Goal: Task Accomplishment & Management: Manage account settings

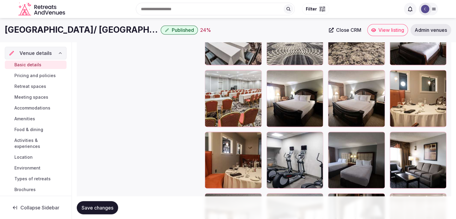
scroll to position [55, 0]
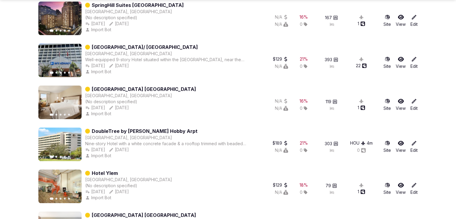
scroll to position [330, 0]
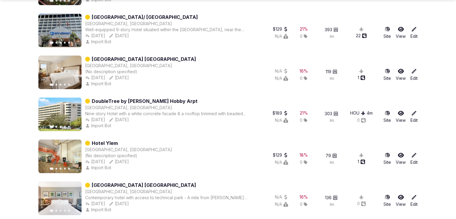
drag, startPoint x: 165, startPoint y: 96, endPoint x: 145, endPoint y: 98, distance: 19.9
drag, startPoint x: 145, startPoint y: 98, endPoint x: 139, endPoint y: 100, distance: 6.6
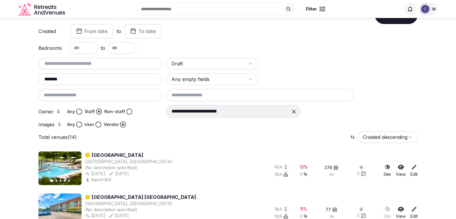
scroll to position [0, 0]
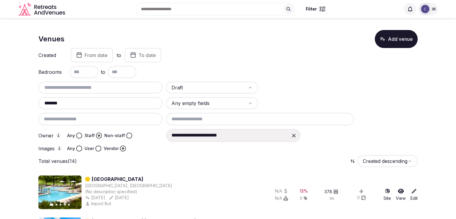
click at [88, 101] on input "*******" at bounding box center [100, 103] width 119 height 7
type input "******"
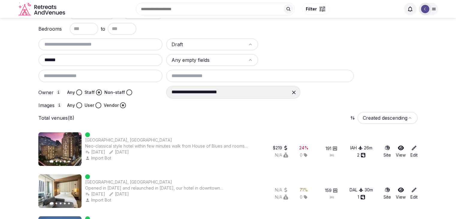
scroll to position [23, 0]
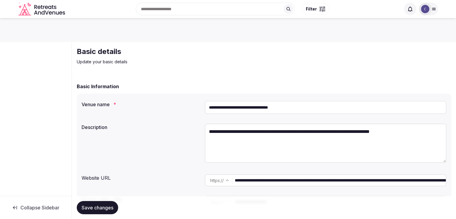
click at [325, 105] on input "**********" at bounding box center [326, 107] width 242 height 13
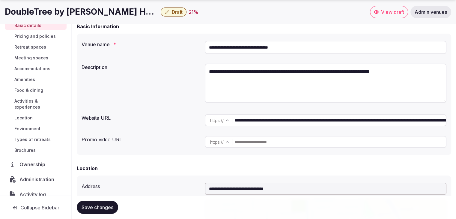
scroll to position [46, 0]
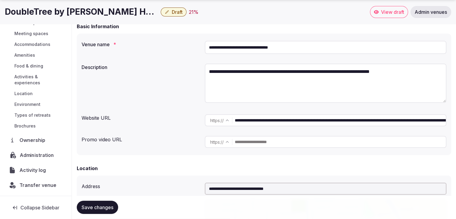
click at [35, 155] on span "Administration" at bounding box center [38, 154] width 37 height 7
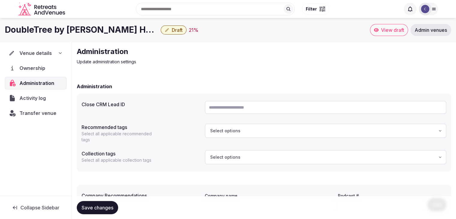
click at [257, 102] on input "text" at bounding box center [326, 107] width 242 height 13
paste input "**********"
type input "**********"
click at [100, 209] on span "Save changes" at bounding box center [98, 207] width 32 height 6
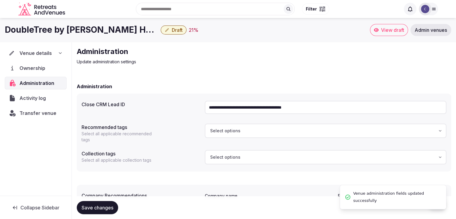
click at [86, 27] on h1 "DoubleTree by Hilton Houston Hobby Arpt" at bounding box center [81, 30] width 153 height 12
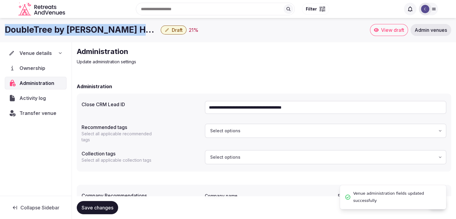
click at [86, 27] on h1 "DoubleTree by Hilton Houston Hobby Arpt" at bounding box center [81, 30] width 153 height 12
copy div "DoubleTree by Hilton Houston Hobby Arpt"
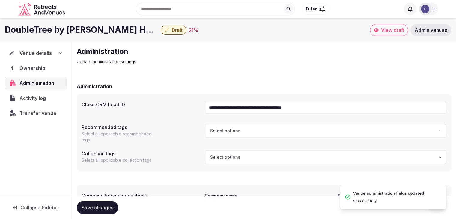
click at [61, 53] on icon at bounding box center [60, 53] width 5 height 5
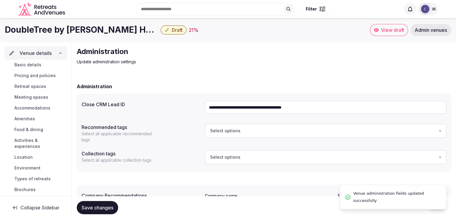
click at [45, 67] on link "Basic details" at bounding box center [36, 65] width 62 height 8
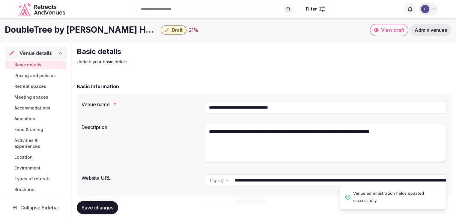
click at [266, 111] on input "**********" at bounding box center [326, 107] width 242 height 13
paste input "*********"
type input "**********"
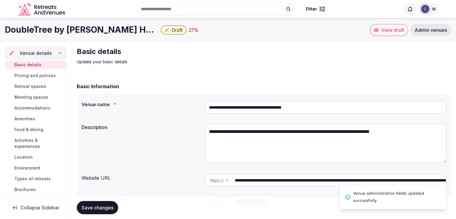
click at [104, 206] on span "Save changes" at bounding box center [98, 207] width 32 height 6
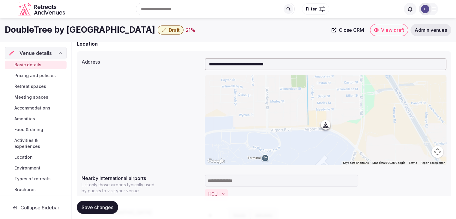
scroll to position [103, 0]
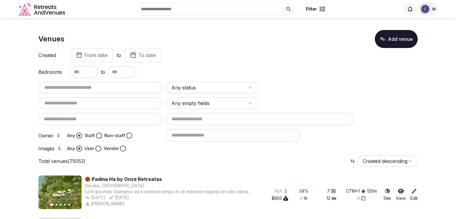
click at [84, 85] on input "text" at bounding box center [100, 87] width 119 height 7
paste input "**********"
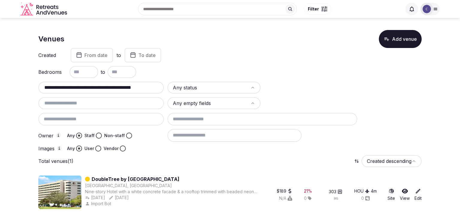
click at [134, 84] on input "**********" at bounding box center [101, 87] width 121 height 7
paste input "text"
type input "**********"
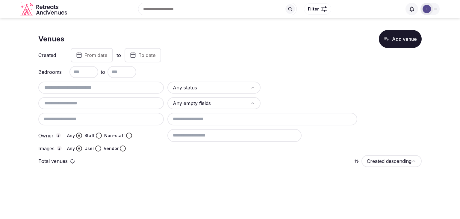
click at [220, 136] on input at bounding box center [235, 135] width 134 height 13
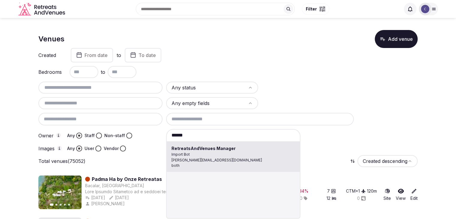
type input "**********"
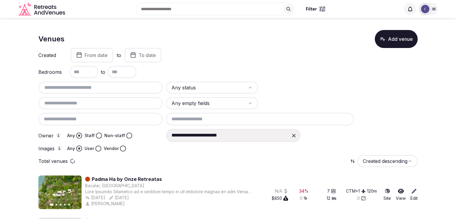
click at [121, 147] on button "Vendor" at bounding box center [123, 148] width 6 height 6
click at [98, 136] on button "Staff" at bounding box center [99, 135] width 6 height 6
click at [82, 102] on input "text" at bounding box center [100, 103] width 119 height 7
click at [226, 89] on html "**********" at bounding box center [228, 109] width 456 height 219
click at [84, 101] on input "******" at bounding box center [100, 103] width 119 height 7
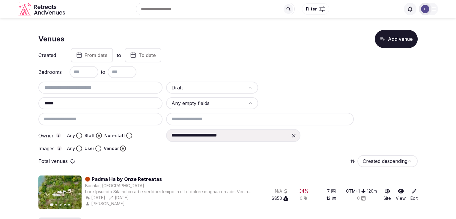
type input "******"
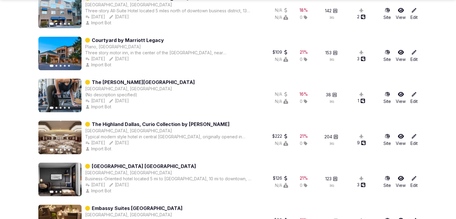
scroll to position [382, 0]
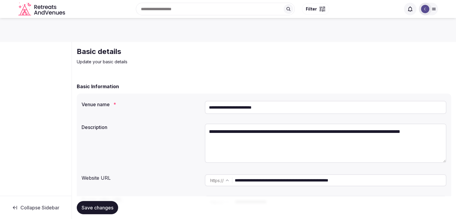
click at [252, 107] on input "**********" at bounding box center [326, 107] width 242 height 13
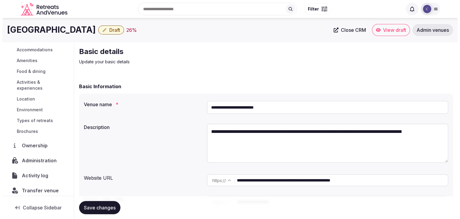
scroll to position [60, 0]
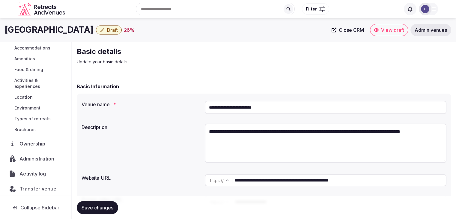
click at [42, 155] on span "Administration" at bounding box center [37, 158] width 37 height 7
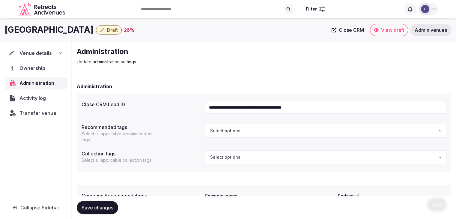
click at [256, 108] on input "**********" at bounding box center [326, 107] width 242 height 13
click at [49, 111] on span "Transfer venue" at bounding box center [37, 112] width 37 height 7
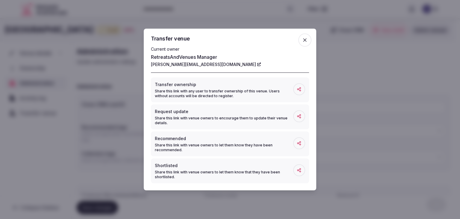
drag, startPoint x: 302, startPoint y: 29, endPoint x: 304, endPoint y: 39, distance: 9.7
click at [303, 36] on div "Transfer venue Current owner RetreatsAndVenues Manager c.o.r.e.y.sanford@retrea…" at bounding box center [230, 110] width 173 height 162
click at [304, 39] on icon "button" at bounding box center [305, 40] width 6 height 6
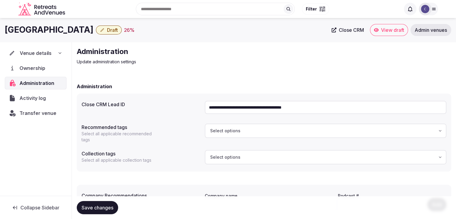
click at [59, 52] on icon at bounding box center [60, 53] width 5 height 5
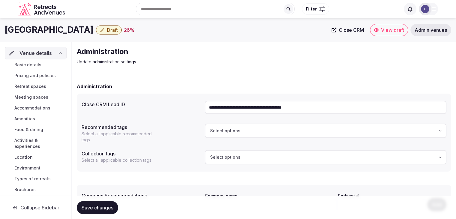
click at [35, 64] on span "Basic details" at bounding box center [27, 65] width 27 height 6
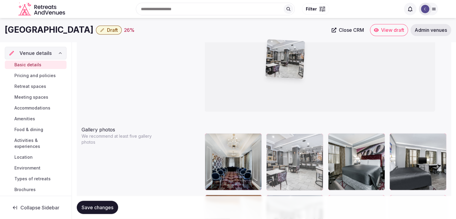
scroll to position [621, 0]
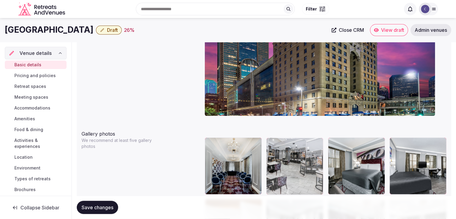
drag, startPoint x: 209, startPoint y: 122, endPoint x: 275, endPoint y: 156, distance: 73.7
click at [275, 156] on body "**********" at bounding box center [228, 86] width 456 height 1414
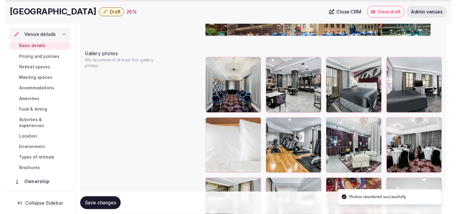
scroll to position [711, 0]
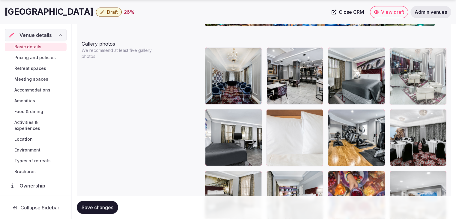
drag, startPoint x: 340, startPoint y: 117, endPoint x: 404, endPoint y: 88, distance: 70.0
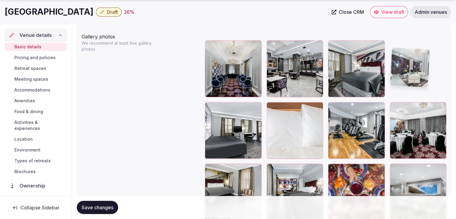
scroll to position [771, 0]
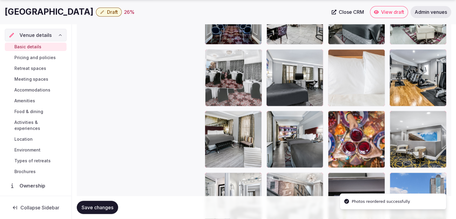
drag, startPoint x: 399, startPoint y: 60, endPoint x: 227, endPoint y: 67, distance: 171.6
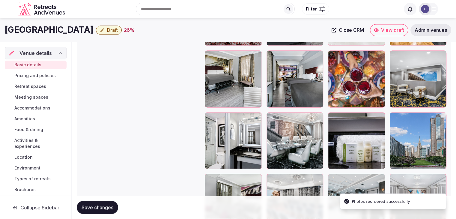
scroll to position [831, 0]
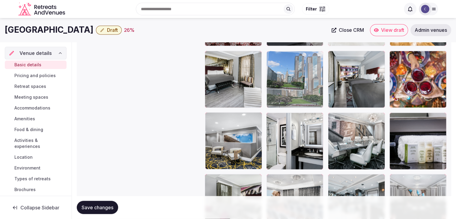
drag, startPoint x: 399, startPoint y: 117, endPoint x: 280, endPoint y: 66, distance: 129.1
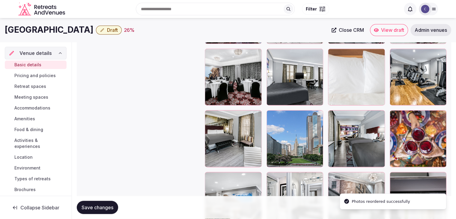
scroll to position [771, 0]
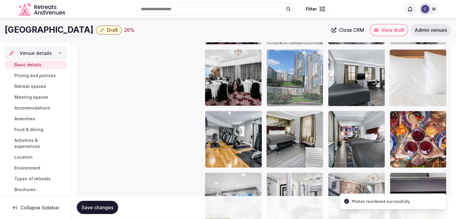
drag, startPoint x: 270, startPoint y: 116, endPoint x: 286, endPoint y: 175, distance: 61.0
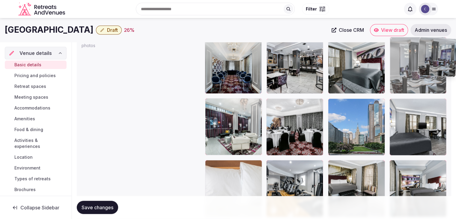
scroll to position [721, 0]
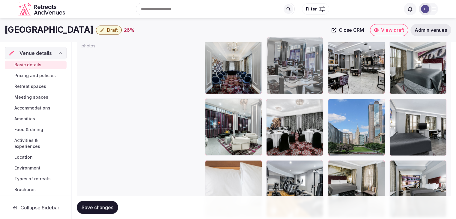
drag, startPoint x: 393, startPoint y: 90, endPoint x: 284, endPoint y: 65, distance: 112.1
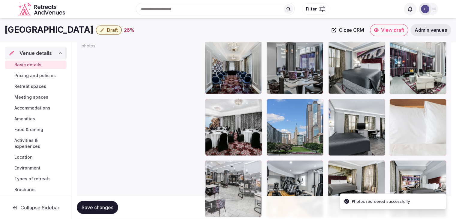
drag, startPoint x: 335, startPoint y: 45, endPoint x: 211, endPoint y: 163, distance: 171.1
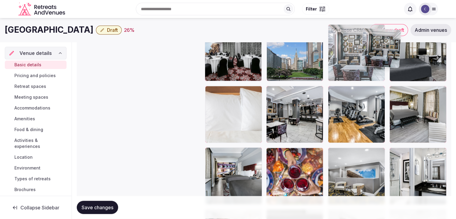
scroll to position [788, 0]
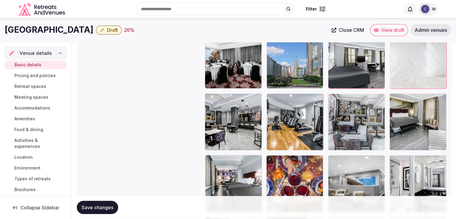
drag, startPoint x: 212, startPoint y: 84, endPoint x: 364, endPoint y: 110, distance: 154.2
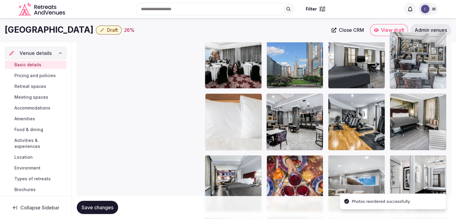
drag, startPoint x: 332, startPoint y: 98, endPoint x: 421, endPoint y: 48, distance: 102.4
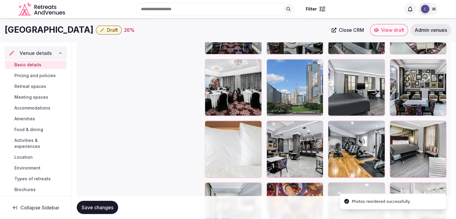
scroll to position [728, 0]
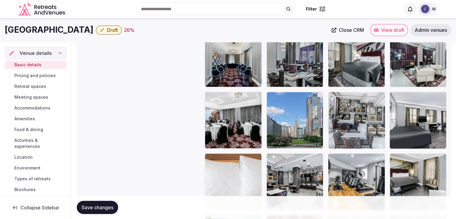
drag, startPoint x: 400, startPoint y: 95, endPoint x: 361, endPoint y: 99, distance: 39.4
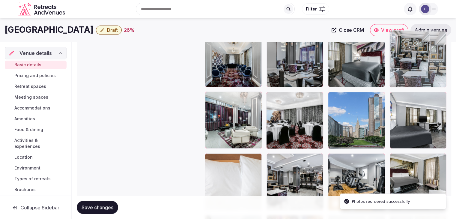
click at [393, 60] on div at bounding box center [417, 58] width 57 height 57
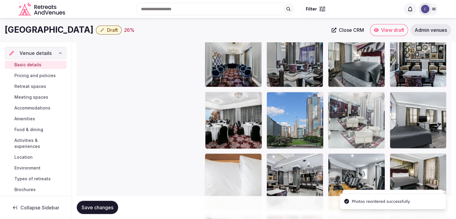
drag, startPoint x: 206, startPoint y: 95, endPoint x: 328, endPoint y: 94, distance: 122.0
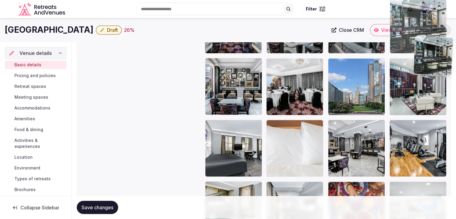
scroll to position [760, 0]
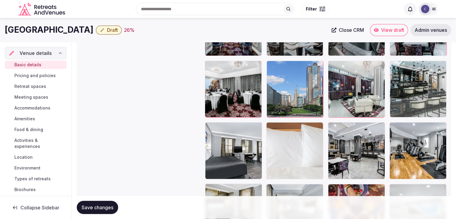
drag, startPoint x: 398, startPoint y: 118, endPoint x: 420, endPoint y: 91, distance: 34.9
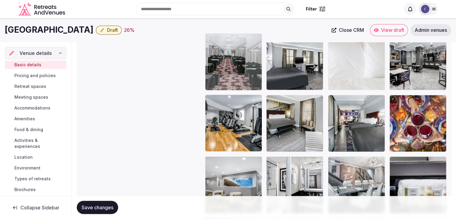
scroll to position [844, 0]
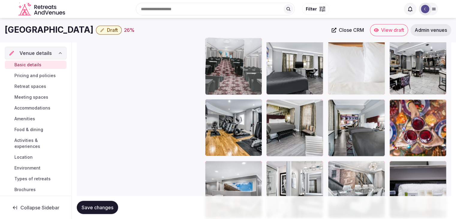
drag, startPoint x: 396, startPoint y: 121, endPoint x: 216, endPoint y: 62, distance: 188.7
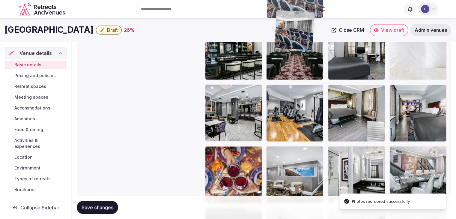
scroll to position [823, 0]
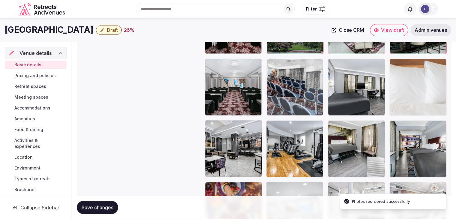
drag, startPoint x: 270, startPoint y: 138, endPoint x: 279, endPoint y: 71, distance: 67.2
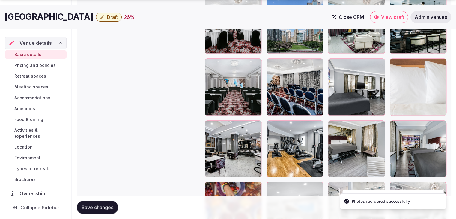
scroll to position [913, 0]
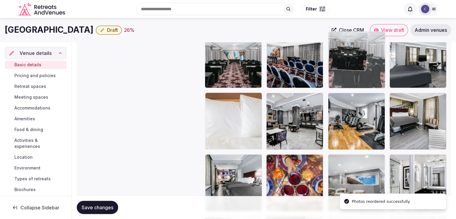
drag, startPoint x: 399, startPoint y: 159, endPoint x: 345, endPoint y: 49, distance: 122.8
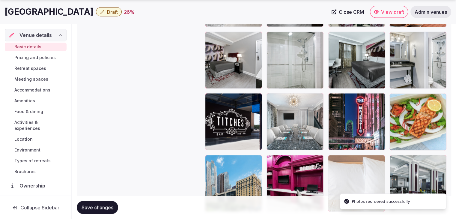
scroll to position [1195, 0]
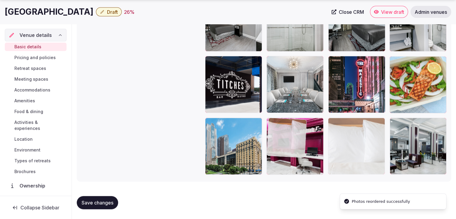
drag, startPoint x: 211, startPoint y: 36, endPoint x: 309, endPoint y: 169, distance: 165.3
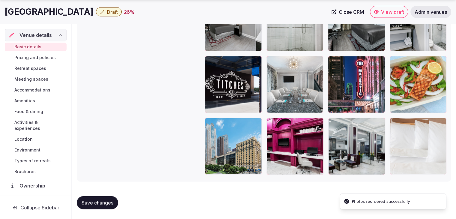
drag, startPoint x: 270, startPoint y: 121, endPoint x: 429, endPoint y: 121, distance: 158.9
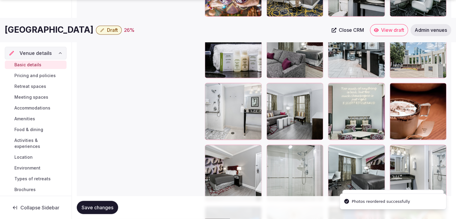
scroll to position [1135, 0]
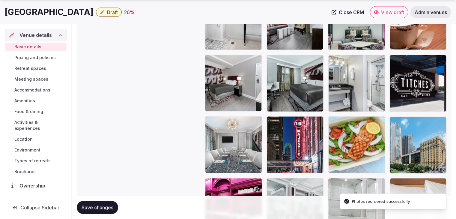
drag, startPoint x: 273, startPoint y: 58, endPoint x: 352, endPoint y: 176, distance: 142.5
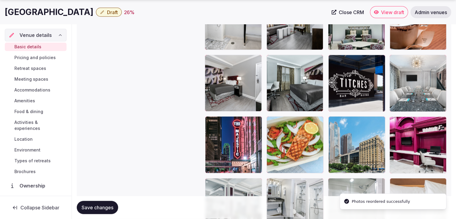
drag, startPoint x: 336, startPoint y: 58, endPoint x: 276, endPoint y: 172, distance: 128.4
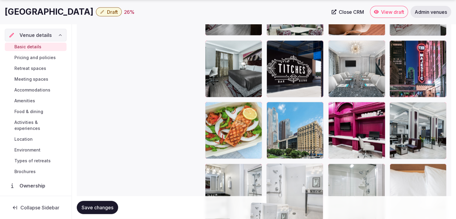
scroll to position [1195, 0]
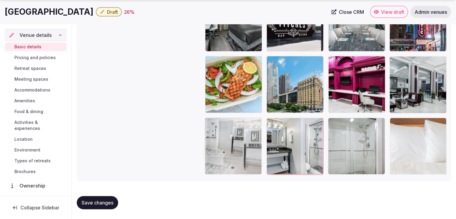
drag, startPoint x: 211, startPoint y: 88, endPoint x: 207, endPoint y: 133, distance: 45.5
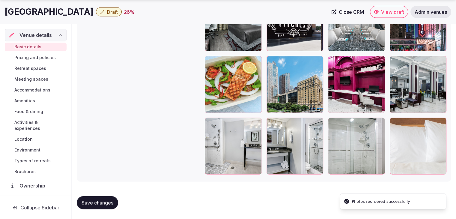
click at [101, 207] on button "Save changes" at bounding box center [97, 202] width 41 height 13
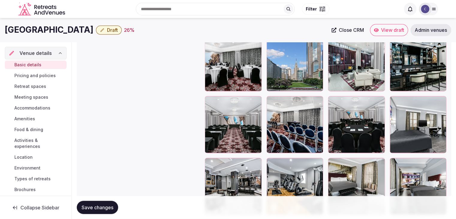
scroll to position [775, 0]
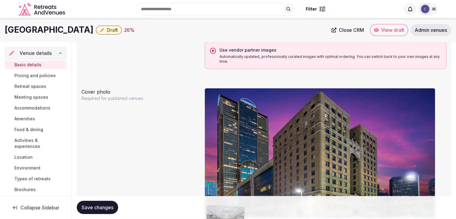
drag, startPoint x: 211, startPoint y: 109, endPoint x: 230, endPoint y: 144, distance: 40.5
click at [230, 144] on body "**********" at bounding box center [228, 188] width 456 height 1414
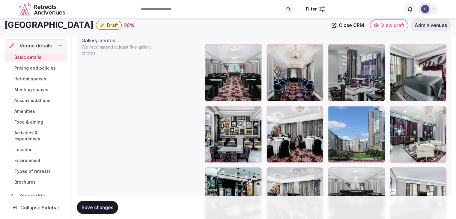
scroll to position [704, 0]
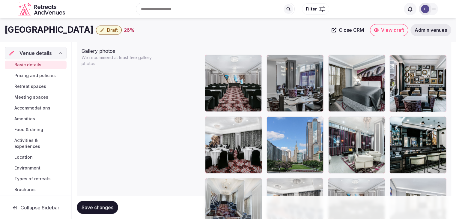
drag, startPoint x: 275, startPoint y: 58, endPoint x: 237, endPoint y: 172, distance: 120.2
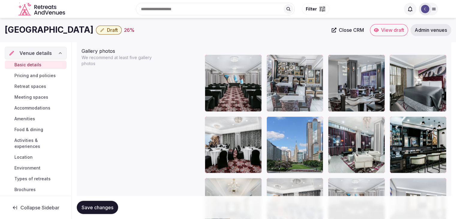
drag, startPoint x: 395, startPoint y: 58, endPoint x: 294, endPoint y: 61, distance: 101.3
click at [294, 61] on body "**********" at bounding box center [228, 3] width 456 height 1414
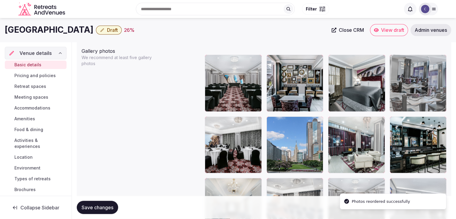
drag, startPoint x: 343, startPoint y: 57, endPoint x: 401, endPoint y: 65, distance: 58.7
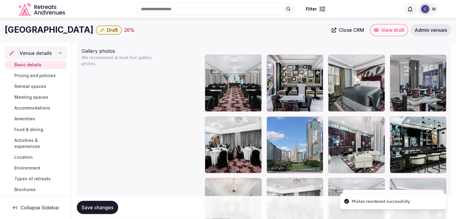
click at [104, 204] on button "Save changes" at bounding box center [97, 207] width 41 height 13
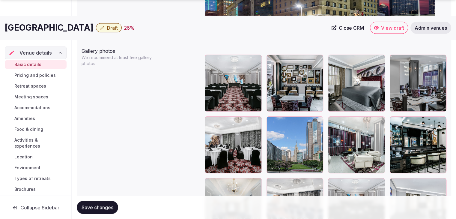
scroll to position [734, 0]
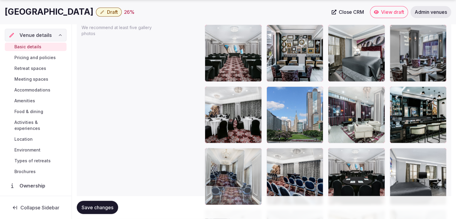
drag, startPoint x: 205, startPoint y: 156, endPoint x: 224, endPoint y: 153, distance: 19.5
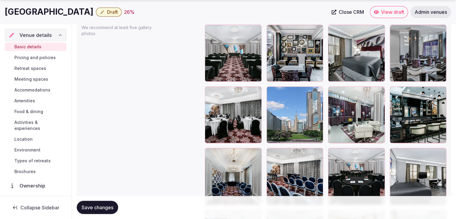
drag, startPoint x: 150, startPoint y: 18, endPoint x: 286, endPoint y: 169, distance: 203.1
click at [118, 12] on span "Draft" at bounding box center [112, 12] width 11 height 6
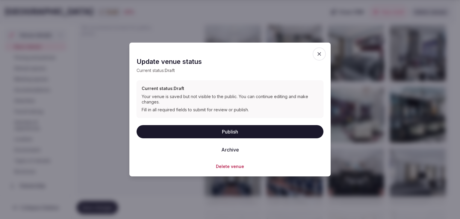
click at [224, 129] on button "Publish" at bounding box center [230, 131] width 187 height 13
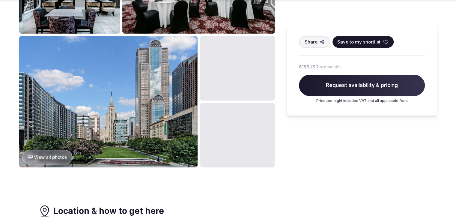
scroll to position [270, 0]
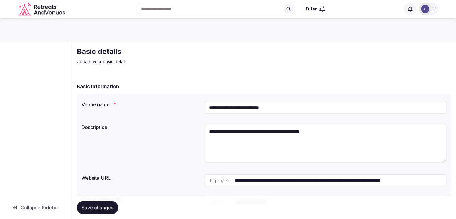
click at [256, 108] on input "**********" at bounding box center [326, 107] width 242 height 13
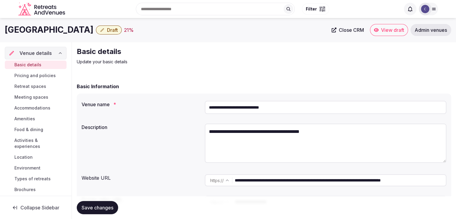
click at [277, 177] on input "**********" at bounding box center [340, 180] width 211 height 12
click at [277, 178] on input "**********" at bounding box center [340, 180] width 211 height 12
click at [255, 104] on input "**********" at bounding box center [326, 107] width 242 height 13
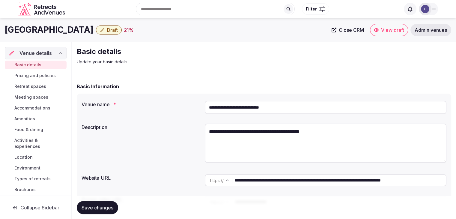
click at [255, 104] on input "**********" at bounding box center [326, 107] width 242 height 13
paste input "**********"
type input "**********"
click at [100, 210] on button "Save changes" at bounding box center [97, 207] width 41 height 13
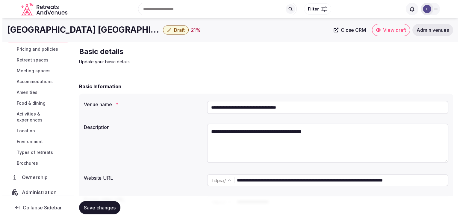
scroll to position [60, 0]
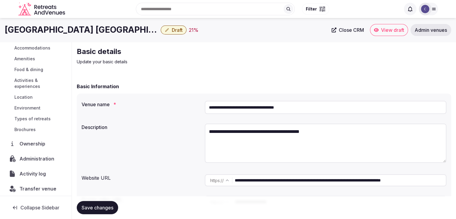
click at [35, 156] on span "Administration" at bounding box center [37, 158] width 37 height 7
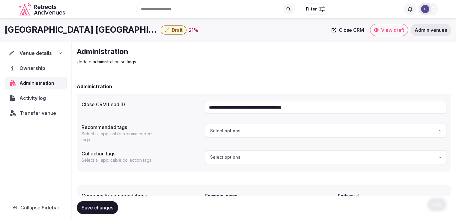
click at [34, 116] on div "Transfer venue" at bounding box center [35, 113] width 61 height 13
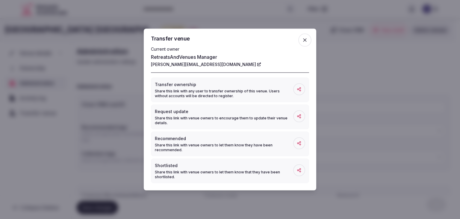
click at [305, 42] on icon "button" at bounding box center [305, 40] width 6 height 6
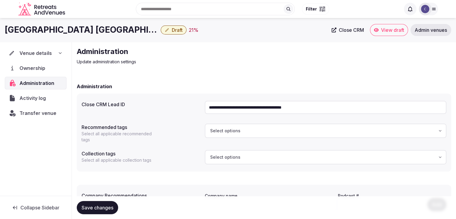
click at [60, 51] on icon at bounding box center [60, 53] width 5 height 5
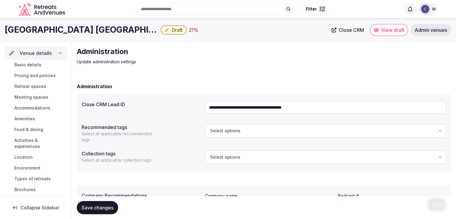
click at [45, 66] on link "Basic details" at bounding box center [36, 65] width 62 height 8
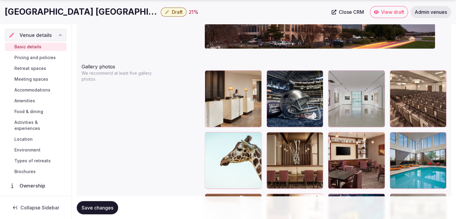
scroll to position [706, 0]
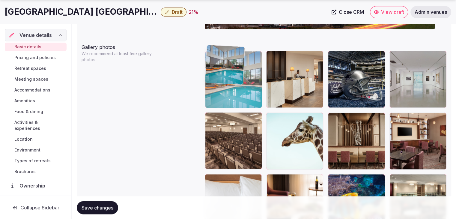
drag, startPoint x: 394, startPoint y: 114, endPoint x: 231, endPoint y: 79, distance: 167.0
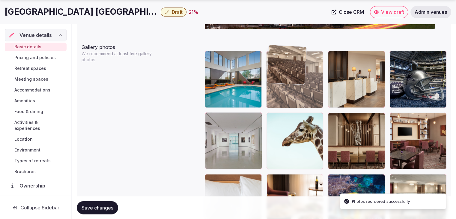
drag, startPoint x: 207, startPoint y: 108, endPoint x: 278, endPoint y: 71, distance: 80.0
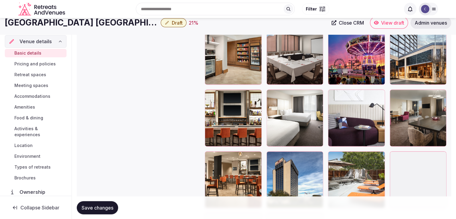
scroll to position [1036, 0]
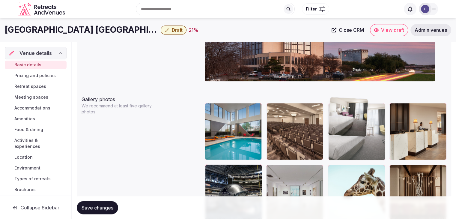
drag, startPoint x: 391, startPoint y: 152, endPoint x: 332, endPoint y: 118, distance: 68.5
click at [332, 118] on body "**********" at bounding box center [228, 21] width 456 height 1351
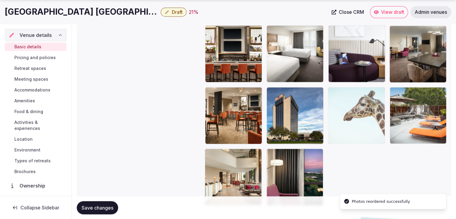
scroll to position [1126, 0]
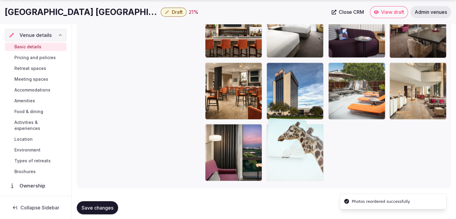
drag, startPoint x: 331, startPoint y: 103, endPoint x: 318, endPoint y: 163, distance: 62.0
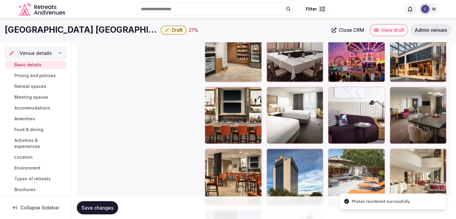
scroll to position [1036, 0]
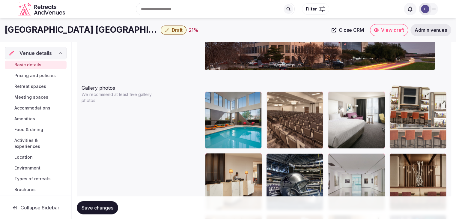
drag, startPoint x: 210, startPoint y: 91, endPoint x: 410, endPoint y: 99, distance: 200.4
click at [406, 84] on body "**********" at bounding box center [228, 10] width 456 height 1351
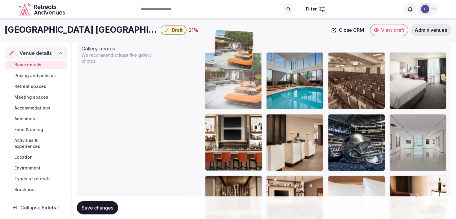
scroll to position [700, 0]
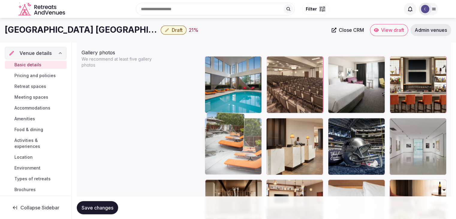
drag, startPoint x: 334, startPoint y: 149, endPoint x: 225, endPoint y: 117, distance: 113.1
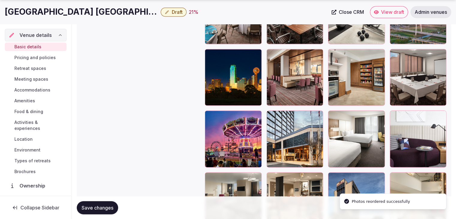
scroll to position [1060, 0]
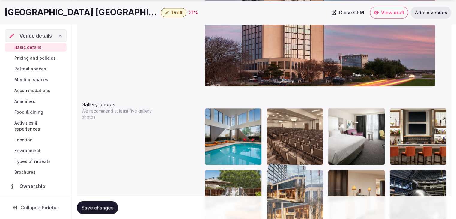
drag, startPoint x: 269, startPoint y: 64, endPoint x: 279, endPoint y: 186, distance: 122.5
click at [278, 186] on body "**********" at bounding box center [228, 26] width 456 height 1351
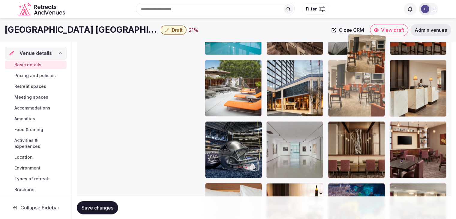
scroll to position [757, 0]
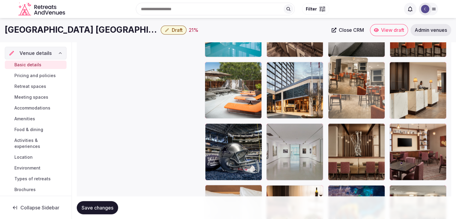
drag, startPoint x: 275, startPoint y: 90, endPoint x: 354, endPoint y: 61, distance: 84.8
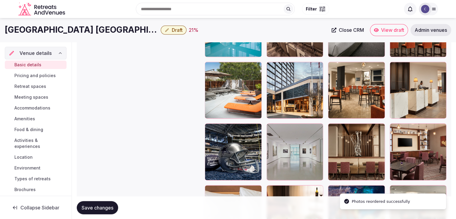
scroll to position [697, 0]
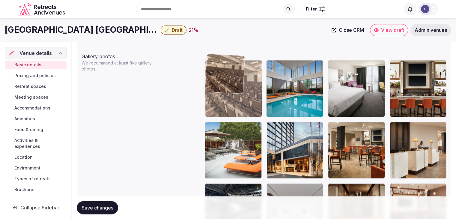
drag, startPoint x: 278, startPoint y: 62, endPoint x: 239, endPoint y: 60, distance: 39.6
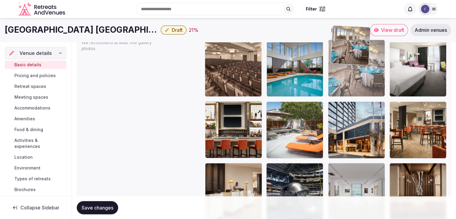
scroll to position [706, 0]
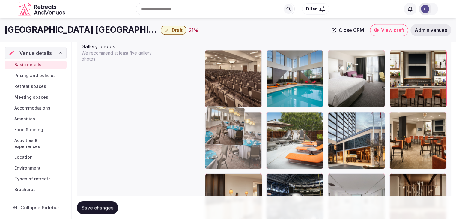
drag, startPoint x: 334, startPoint y: 123, endPoint x: 227, endPoint y: 112, distance: 108.2
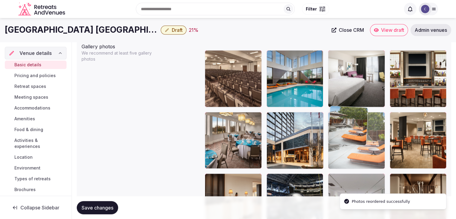
drag, startPoint x: 272, startPoint y: 109, endPoint x: 326, endPoint y: 115, distance: 55.2
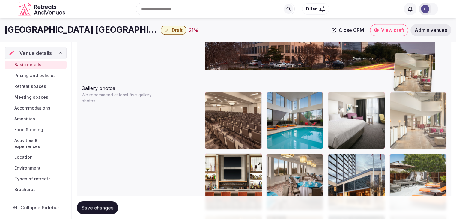
scroll to position [662, 0]
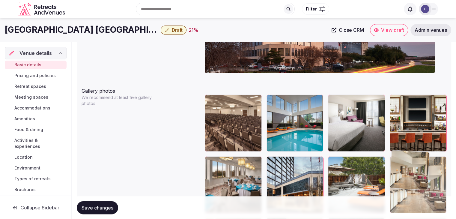
drag, startPoint x: 393, startPoint y: 94, endPoint x: 410, endPoint y: 149, distance: 57.4
click at [410, 149] on body "**********" at bounding box center [228, 13] width 456 height 1351
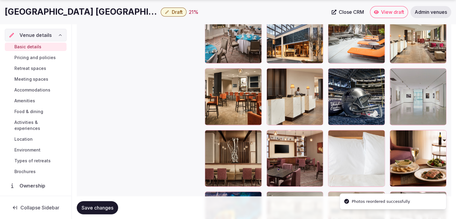
scroll to position [812, 0]
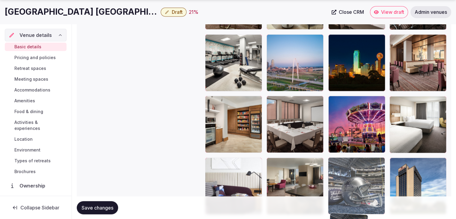
drag, startPoint x: 333, startPoint y: 67, endPoint x: 341, endPoint y: 171, distance: 104.3
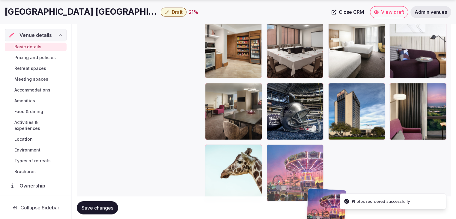
scroll to position [1126, 0]
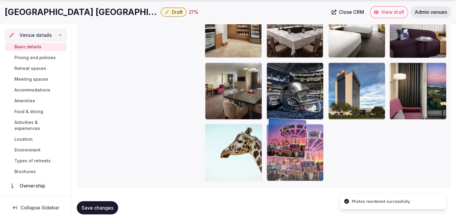
drag, startPoint x: 333, startPoint y: 67, endPoint x: 306, endPoint y: 184, distance: 120.0
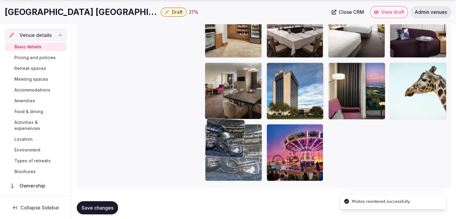
drag, startPoint x: 267, startPoint y: 63, endPoint x: 216, endPoint y: 126, distance: 81.4
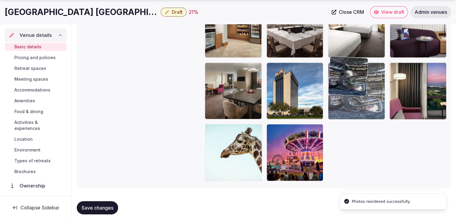
drag, startPoint x: 211, startPoint y: 122, endPoint x: 367, endPoint y: 91, distance: 158.7
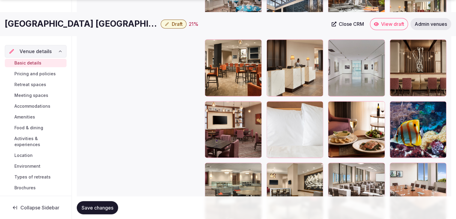
scroll to position [886, 0]
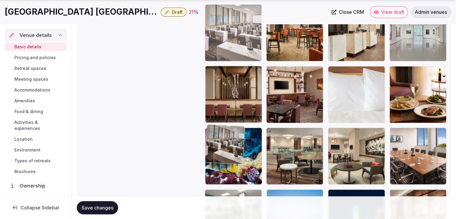
drag, startPoint x: 333, startPoint y: 120, endPoint x: 227, endPoint y: 39, distance: 133.3
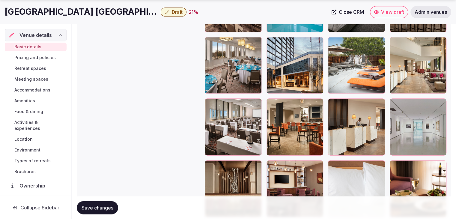
scroll to position [870, 0]
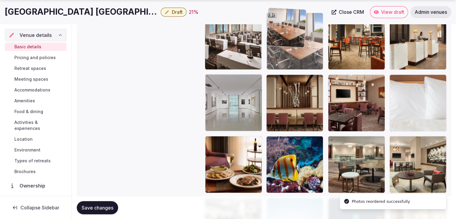
drag, startPoint x: 399, startPoint y: 130, endPoint x: 294, endPoint y: 41, distance: 136.9
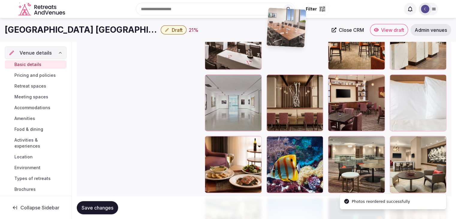
scroll to position [866, 0]
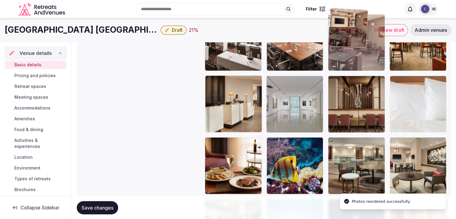
drag, startPoint x: 332, startPoint y: 72, endPoint x: 340, endPoint y: 50, distance: 23.9
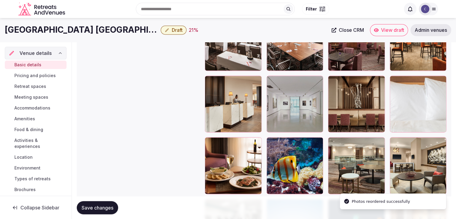
drag, startPoint x: 327, startPoint y: 74, endPoint x: 333, endPoint y: 72, distance: 6.2
click at [330, 73] on div at bounding box center [326, 166] width 242 height 550
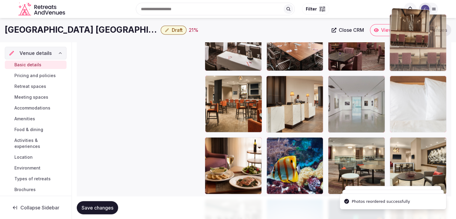
drag, startPoint x: 335, startPoint y: 72, endPoint x: 402, endPoint y: 46, distance: 72.8
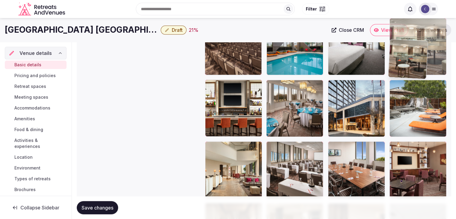
scroll to position [738, 0]
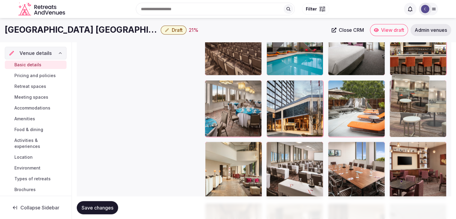
drag, startPoint x: 335, startPoint y: 76, endPoint x: 400, endPoint y: 91, distance: 66.7
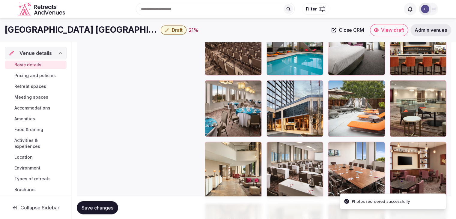
click at [101, 209] on span "Save changes" at bounding box center [98, 207] width 32 height 6
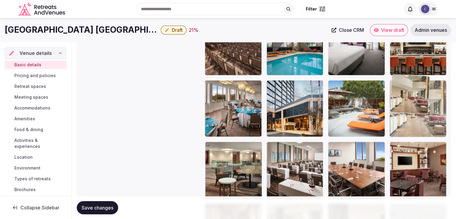
drag, startPoint x: 211, startPoint y: 143, endPoint x: 385, endPoint y: 97, distance: 179.9
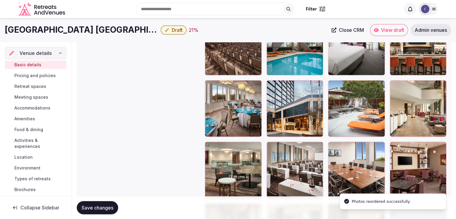
drag, startPoint x: 97, startPoint y: 203, endPoint x: 101, endPoint y: 207, distance: 5.9
click at [97, 203] on button "Save changes" at bounding box center [97, 207] width 41 height 13
click at [81, 33] on h1 "Crowne Plaza Dallas Market Ctr - Love Field" at bounding box center [81, 30] width 153 height 12
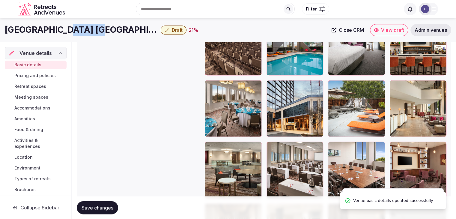
click at [81, 33] on h1 "Crowne Plaza Dallas Market Ctr - Love Field" at bounding box center [81, 30] width 153 height 12
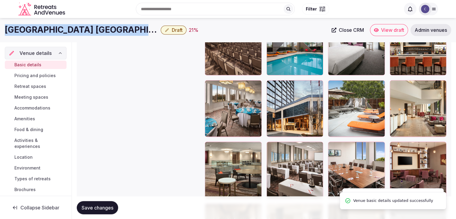
click at [81, 33] on h1 "Crowne Plaza Dallas Market Ctr - Love Field" at bounding box center [81, 30] width 153 height 12
copy div "Crowne Plaza Dallas Market Ctr - Love Field"
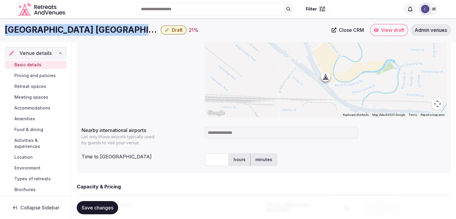
scroll to position [229, 0]
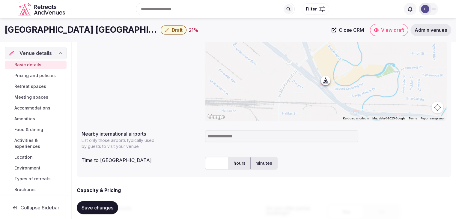
click at [251, 121] on div "**********" at bounding box center [326, 67] width 242 height 112
click at [249, 129] on div at bounding box center [326, 136] width 242 height 17
click at [247, 135] on input at bounding box center [281, 136] width 153 height 12
type input "***"
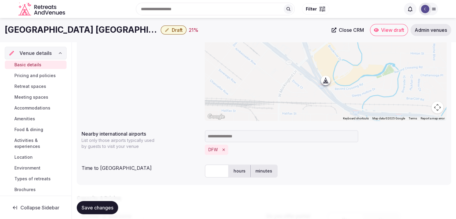
click at [208, 171] on input "text" at bounding box center [217, 170] width 24 height 13
type input "**"
click at [188, 170] on div "Time to [GEOGRAPHIC_DATA]" at bounding box center [141, 167] width 118 height 10
click at [107, 210] on span "Save changes" at bounding box center [98, 207] width 32 height 6
click at [178, 31] on span "Draft" at bounding box center [177, 30] width 11 height 6
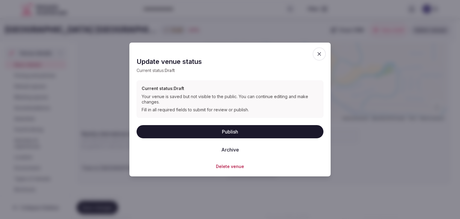
click at [222, 130] on button "Publish" at bounding box center [230, 131] width 187 height 13
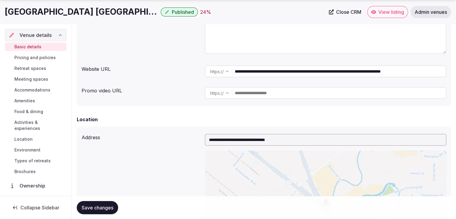
scroll to position [199, 0]
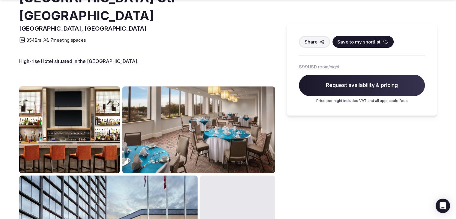
scroll to position [300, 0]
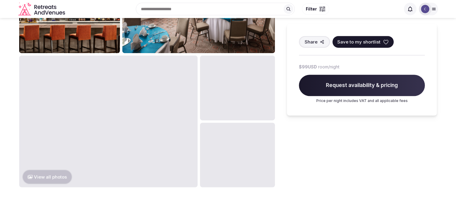
scroll to position [300, 0]
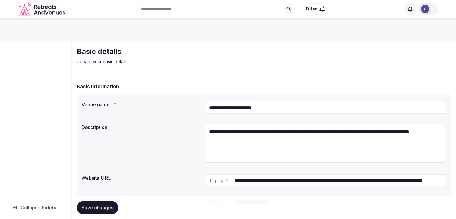
click at [241, 114] on input "**********" at bounding box center [326, 107] width 242 height 13
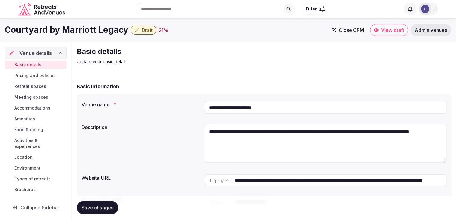
click at [275, 181] on input "**********" at bounding box center [340, 180] width 211 height 12
click at [272, 108] on input "**********" at bounding box center [326, 107] width 242 height 13
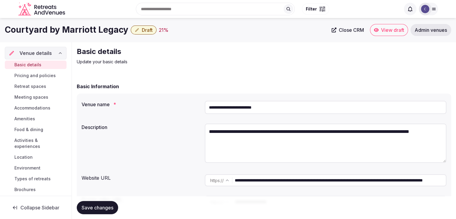
click at [272, 108] on input "**********" at bounding box center [326, 107] width 242 height 13
paste input "**********"
drag, startPoint x: 306, startPoint y: 109, endPoint x: 362, endPoint y: 111, distance: 55.8
click at [362, 111] on input "**********" at bounding box center [326, 107] width 242 height 13
drag, startPoint x: 351, startPoint y: 110, endPoint x: 183, endPoint y: 92, distance: 168.7
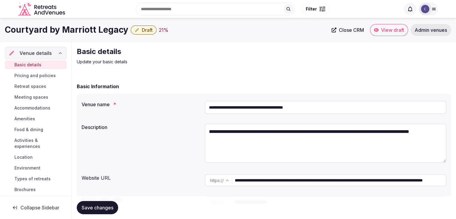
click at [184, 92] on div "**********" at bounding box center [264, 149] width 374 height 132
type input "**********"
click at [103, 209] on span "Save changes" at bounding box center [98, 207] width 32 height 6
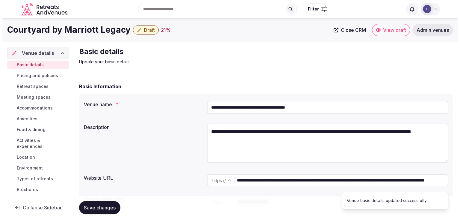
scroll to position [64, 0]
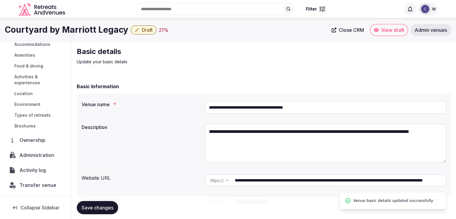
click at [34, 155] on span "Administration" at bounding box center [37, 154] width 37 height 7
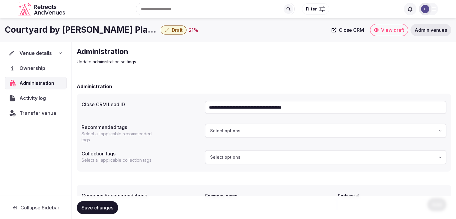
click at [65, 51] on div "Venue details" at bounding box center [36, 53] width 62 height 13
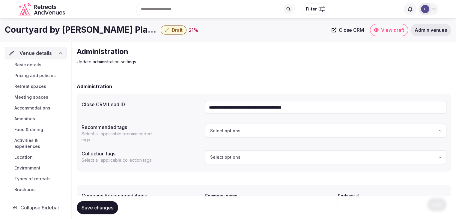
click at [46, 67] on link "Basic details" at bounding box center [36, 65] width 62 height 8
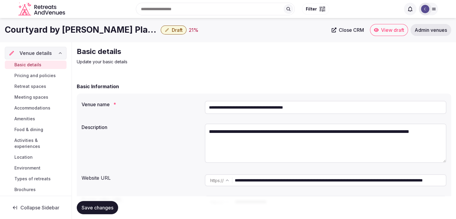
scroll to position [64, 0]
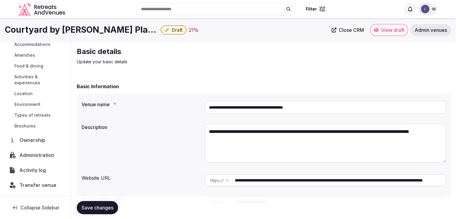
click at [51, 154] on span "Administration" at bounding box center [37, 154] width 37 height 7
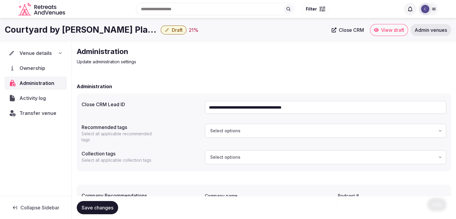
click at [31, 115] on span "Transfer venue" at bounding box center [37, 112] width 37 height 7
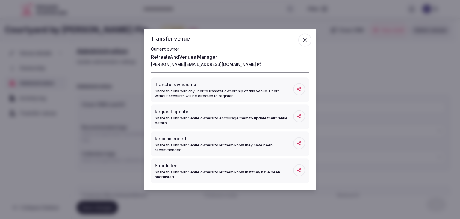
drag, startPoint x: 306, startPoint y: 40, endPoint x: 297, endPoint y: 41, distance: 8.7
click at [301, 41] on span "button" at bounding box center [305, 40] width 13 height 13
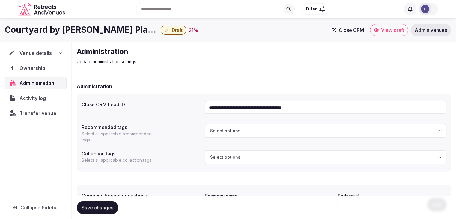
click at [60, 52] on icon at bounding box center [60, 53] width 5 height 5
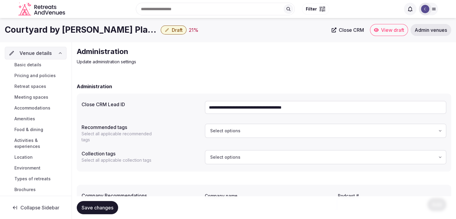
click at [36, 65] on span "Basic details" at bounding box center [27, 65] width 27 height 6
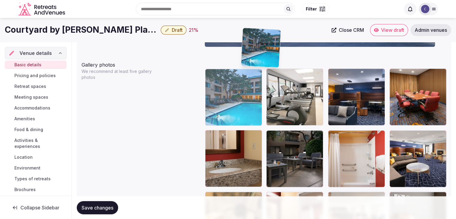
scroll to position [677, 0]
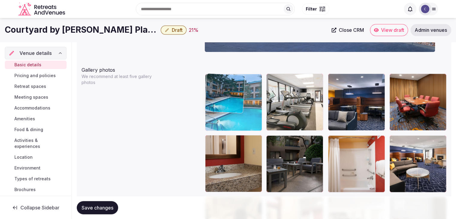
drag, startPoint x: 394, startPoint y: 120, endPoint x: 220, endPoint y: 84, distance: 177.7
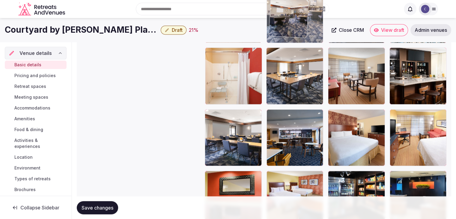
scroll to position [935, 0]
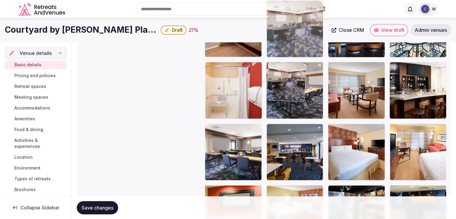
drag, startPoint x: 394, startPoint y: 31, endPoint x: 305, endPoint y: 135, distance: 135.6
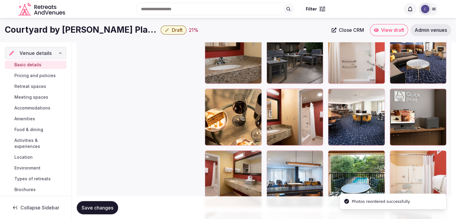
scroll to position [755, 0]
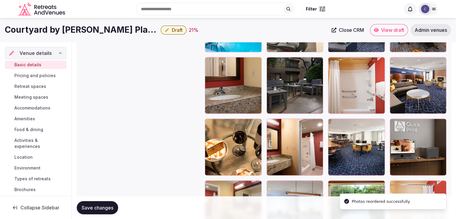
drag, startPoint x: 112, startPoint y: 206, endPoint x: 134, endPoint y: 205, distance: 22.8
click at [111, 206] on span "Save changes" at bounding box center [98, 207] width 32 height 6
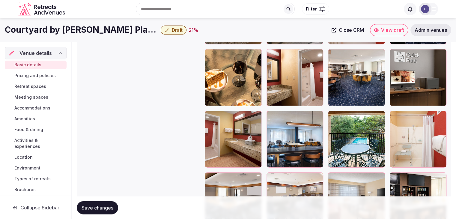
scroll to position [763, 0]
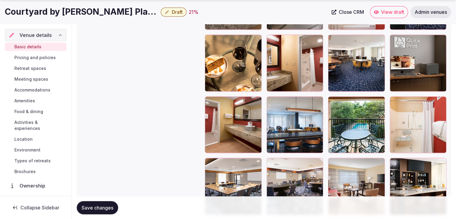
scroll to position [899, 0]
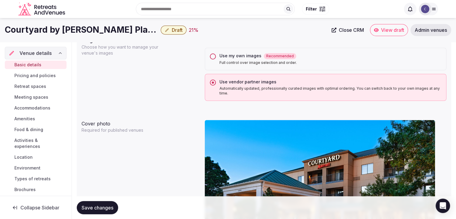
drag, startPoint x: 275, startPoint y: 102, endPoint x: 293, endPoint y: 116, distance: 23.3
click at [293, 116] on body "**********" at bounding box center [228, 130] width 456 height 1221
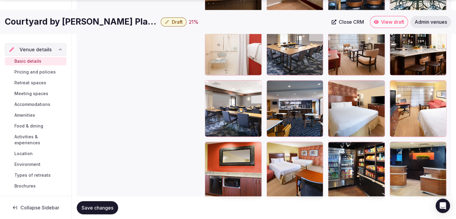
scroll to position [1002, 0]
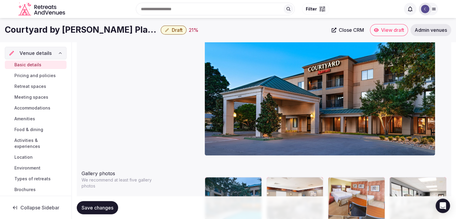
drag, startPoint x: 271, startPoint y: 123, endPoint x: 349, endPoint y: 142, distance: 79.9
click at [349, 142] on body "**********" at bounding box center [228, 36] width 456 height 1221
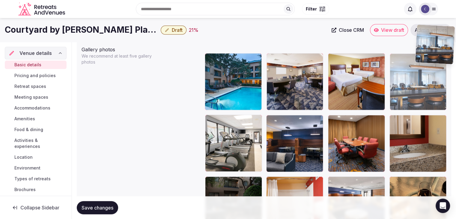
scroll to position [697, 0]
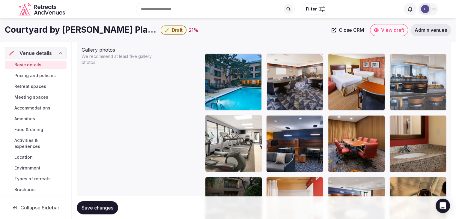
drag, startPoint x: 395, startPoint y: 124, endPoint x: 415, endPoint y: 49, distance: 77.6
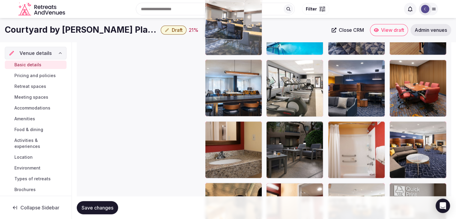
scroll to position [752, 0]
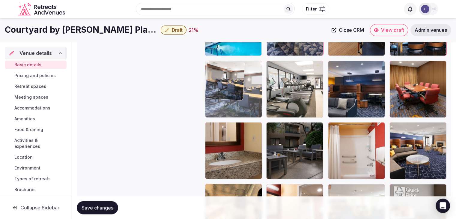
drag, startPoint x: 253, startPoint y: 50, endPoint x: 212, endPoint y: 70, distance: 45.5
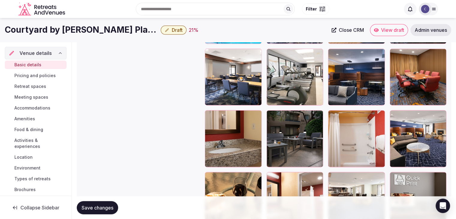
scroll to position [763, 0]
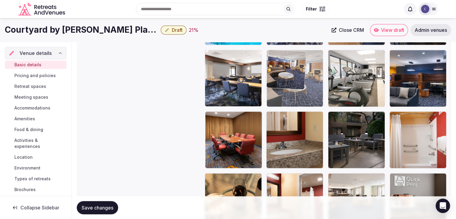
drag, startPoint x: 397, startPoint y: 117, endPoint x: 268, endPoint y: 58, distance: 141.1
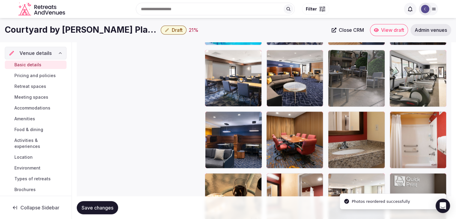
drag, startPoint x: 333, startPoint y: 117, endPoint x: 329, endPoint y: 76, distance: 40.7
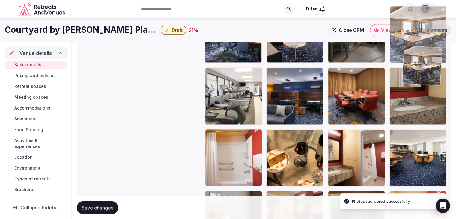
scroll to position [804, 0]
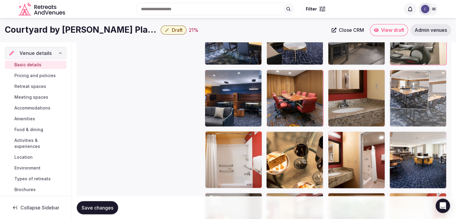
drag, startPoint x: 398, startPoint y: 87, endPoint x: 416, endPoint y: 70, distance: 24.2
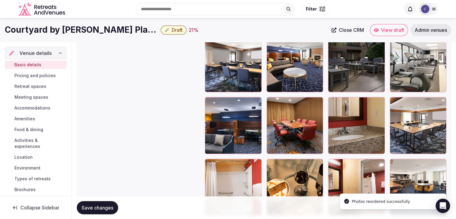
scroll to position [744, 0]
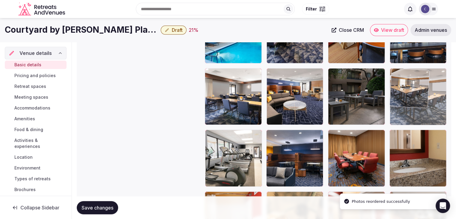
drag, startPoint x: 397, startPoint y: 133, endPoint x: 397, endPoint y: 99, distance: 34.2
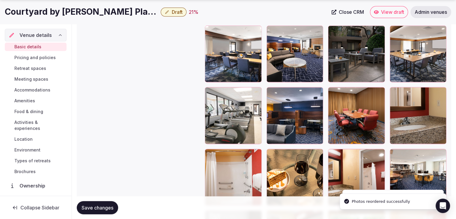
scroll to position [834, 0]
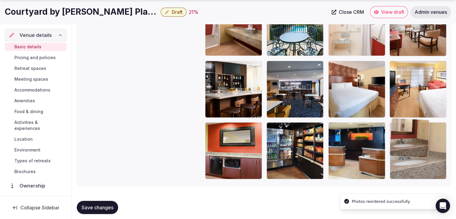
drag, startPoint x: 394, startPoint y: 43, endPoint x: 395, endPoint y: 146, distance: 102.2
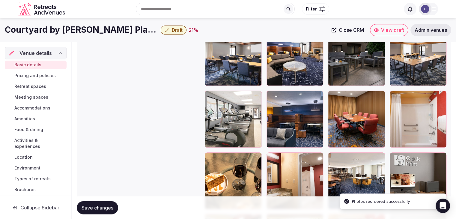
scroll to position [792, 0]
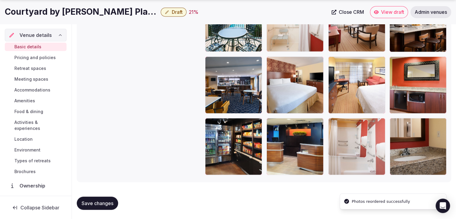
drag, startPoint x: 393, startPoint y: 87, endPoint x: 355, endPoint y: 142, distance: 66.8
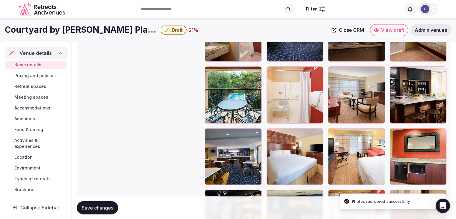
scroll to position [912, 0]
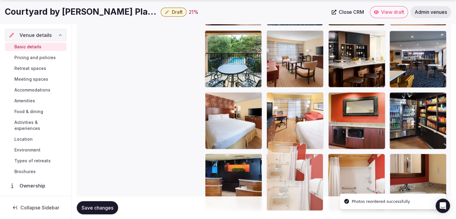
drag, startPoint x: 271, startPoint y: 94, endPoint x: 273, endPoint y: 186, distance: 92.6
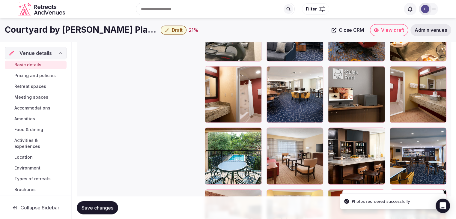
scroll to position [859, 0]
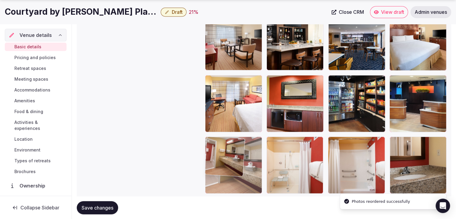
drag, startPoint x: 394, startPoint y: 82, endPoint x: 202, endPoint y: 161, distance: 207.2
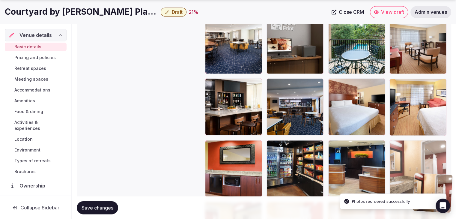
scroll to position [919, 0]
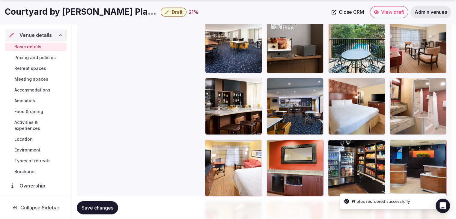
drag, startPoint x: 208, startPoint y: 75, endPoint x: 407, endPoint y: 114, distance: 202.7
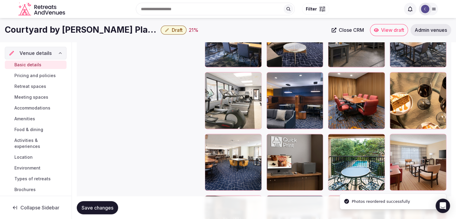
scroll to position [799, 0]
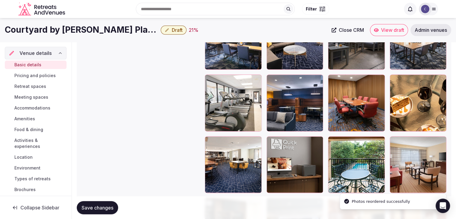
click at [118, 207] on button "Save changes" at bounding box center [97, 207] width 41 height 13
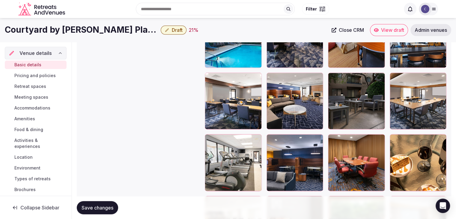
scroll to position [739, 0]
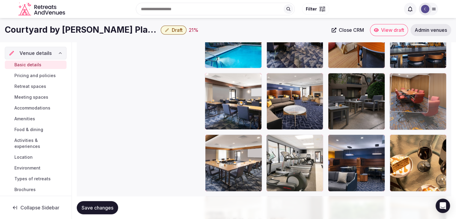
drag, startPoint x: 334, startPoint y: 141, endPoint x: 397, endPoint y: 106, distance: 72.3
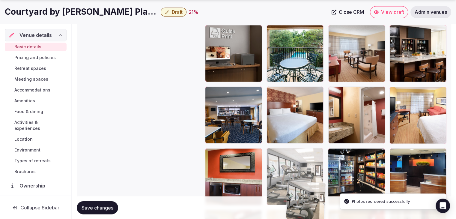
scroll to position [911, 0]
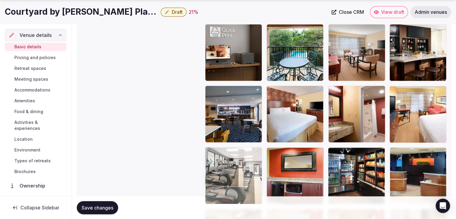
drag, startPoint x: 275, startPoint y: 81, endPoint x: 236, endPoint y: 163, distance: 91.3
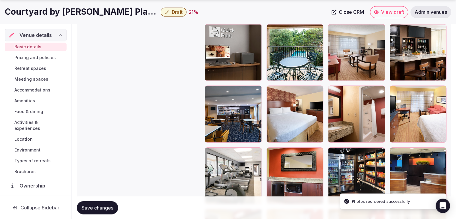
click at [104, 213] on button "Save changes" at bounding box center [97, 207] width 41 height 13
click at [110, 16] on h1 "Courtyard by Marriott Dallas Plano in Legacy Park" at bounding box center [81, 12] width 153 height 12
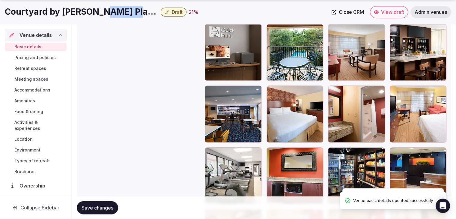
click at [110, 16] on h1 "Courtyard by Marriott Dallas Plano in Legacy Park" at bounding box center [81, 12] width 153 height 12
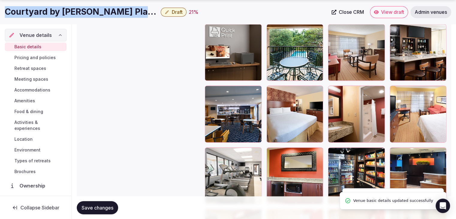
click at [110, 16] on h1 "Courtyard by Marriott Dallas Plano in Legacy Park" at bounding box center [81, 12] width 153 height 12
copy div "Courtyard by Marriott Dallas Plano in Legacy Park"
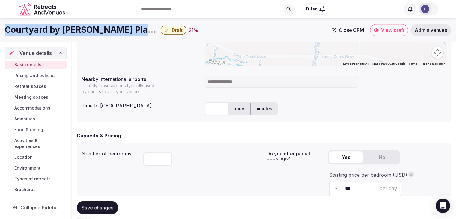
scroll to position [282, 0]
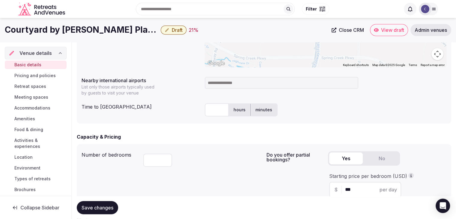
click at [222, 84] on input at bounding box center [281, 83] width 153 height 12
type input "***"
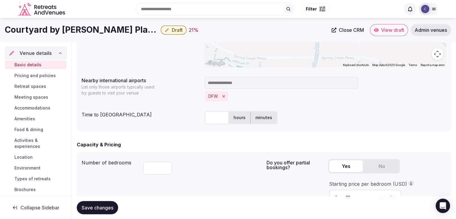
click at [221, 116] on input "text" at bounding box center [217, 117] width 24 height 13
type input "**"
click at [88, 216] on div "Save changes" at bounding box center [264, 207] width 374 height 23
click at [95, 212] on button "Save changes" at bounding box center [97, 207] width 41 height 13
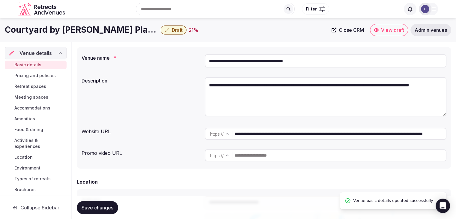
scroll to position [42, 0]
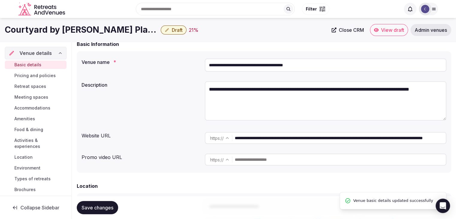
click at [172, 28] on span "Draft" at bounding box center [177, 30] width 11 height 6
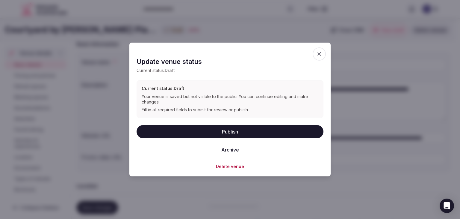
click at [230, 130] on button "Publish" at bounding box center [230, 131] width 187 height 13
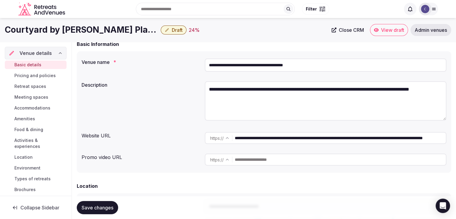
click at [300, 82] on textarea "**********" at bounding box center [326, 100] width 242 height 39
paste textarea "**********"
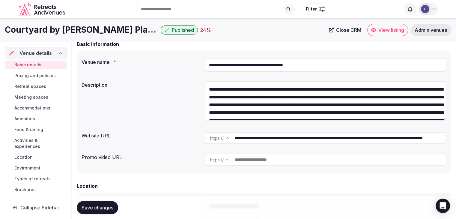
scroll to position [34, 0]
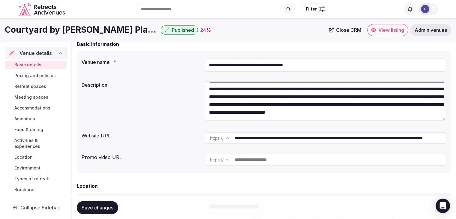
type textarea "**********"
click at [110, 203] on button "Save changes" at bounding box center [97, 207] width 41 height 13
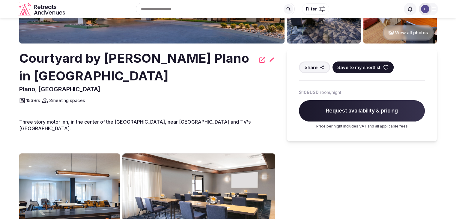
scroll to position [90, 0]
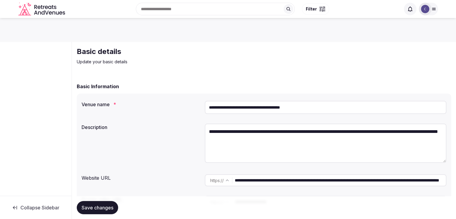
drag, startPoint x: 248, startPoint y: 108, endPoint x: 182, endPoint y: 106, distance: 66.3
click at [182, 106] on div "**********" at bounding box center [264, 107] width 365 height 18
